Goal: Information Seeking & Learning: Learn about a topic

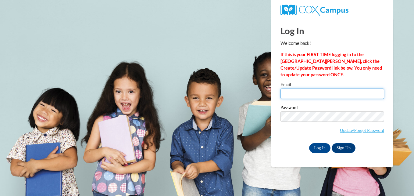
click at [306, 94] on input "Email" at bounding box center [332, 93] width 104 height 10
type input "[EMAIL_ADDRESS][DOMAIN_NAME]"
click at [316, 146] on input "Log In" at bounding box center [319, 148] width 21 height 10
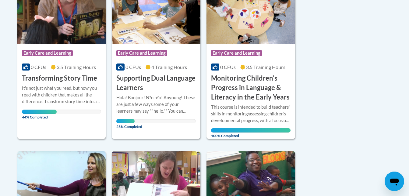
scroll to position [168, 0]
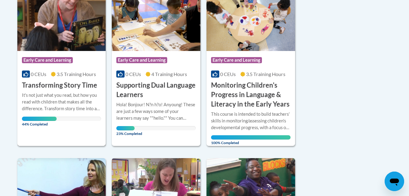
click at [70, 92] on div "It's not just what you read, but how you read with children that makes all the …" at bounding box center [62, 102] width 80 height 20
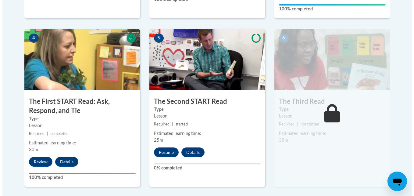
scroll to position [348, 0]
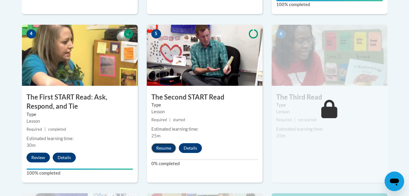
click at [167, 149] on button "Resume" at bounding box center [163, 148] width 25 height 10
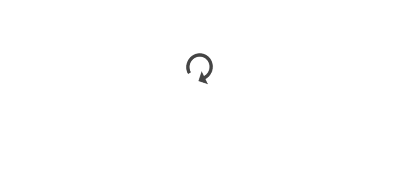
scroll to position [348, 0]
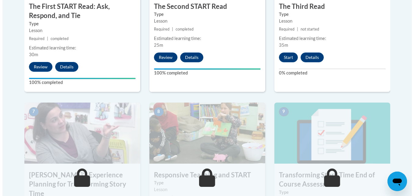
scroll to position [436, 0]
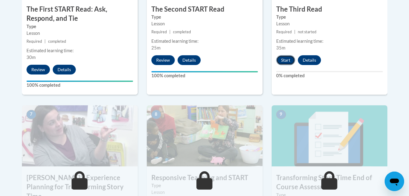
click at [287, 63] on button "Start" at bounding box center [285, 60] width 19 height 10
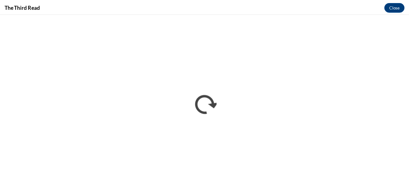
scroll to position [0, 0]
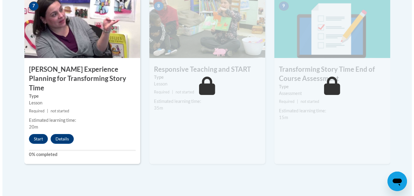
scroll to position [516, 0]
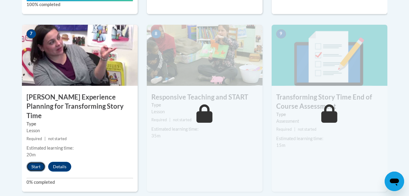
click at [33, 161] on button "Start" at bounding box center [36, 166] width 19 height 10
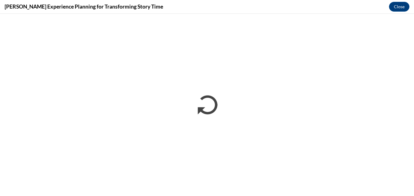
scroll to position [0, 0]
